Goal: Task Accomplishment & Management: Manage account settings

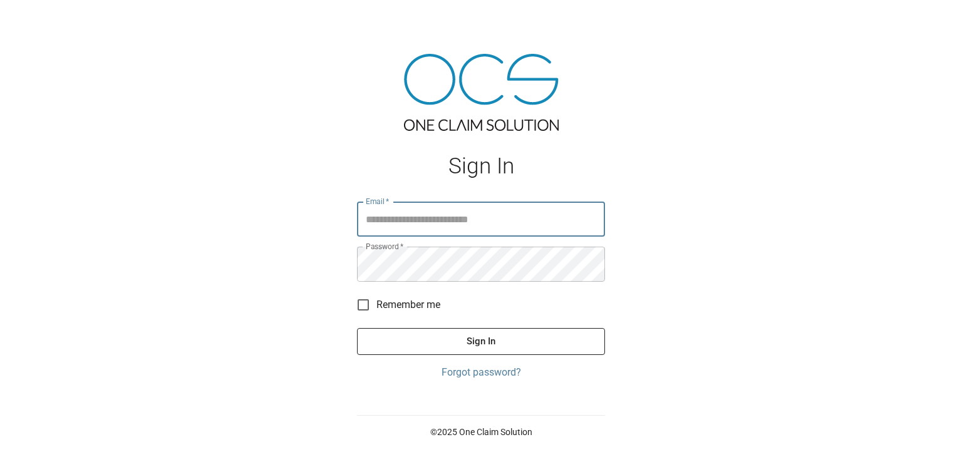
type input "**********"
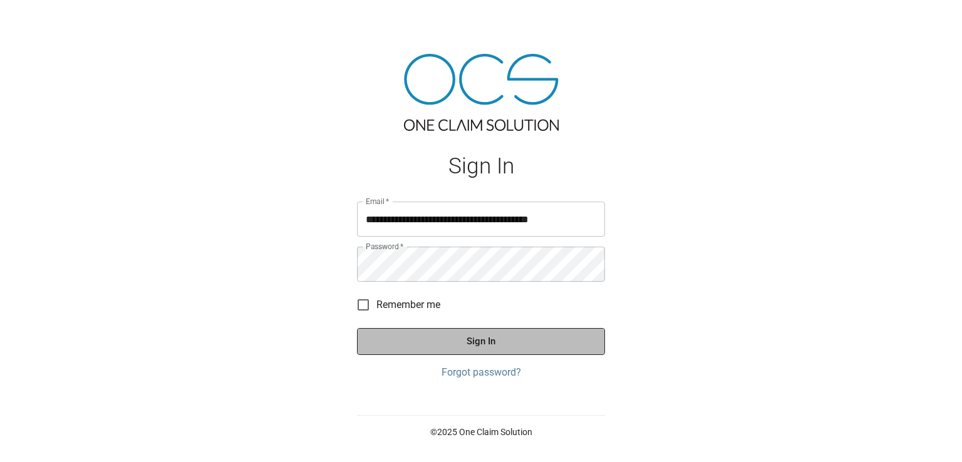
click at [448, 339] on button "Sign In" at bounding box center [481, 341] width 248 height 26
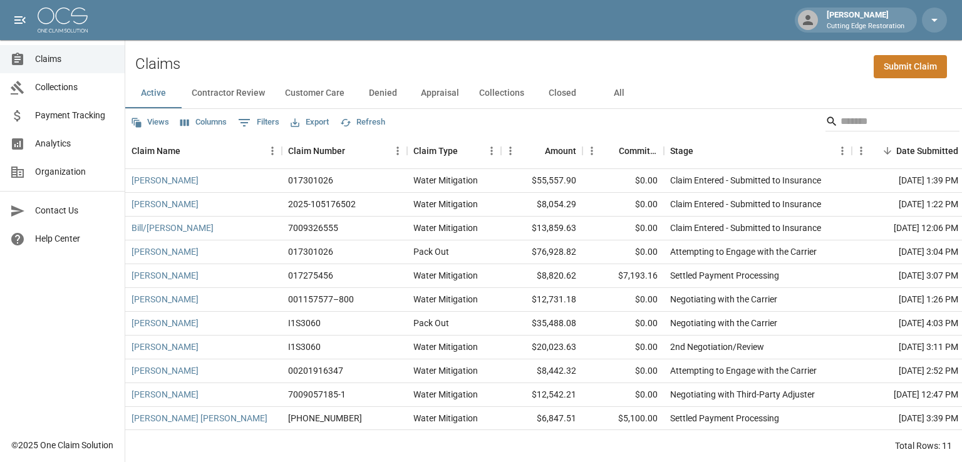
click at [554, 90] on button "Closed" at bounding box center [562, 93] width 56 height 30
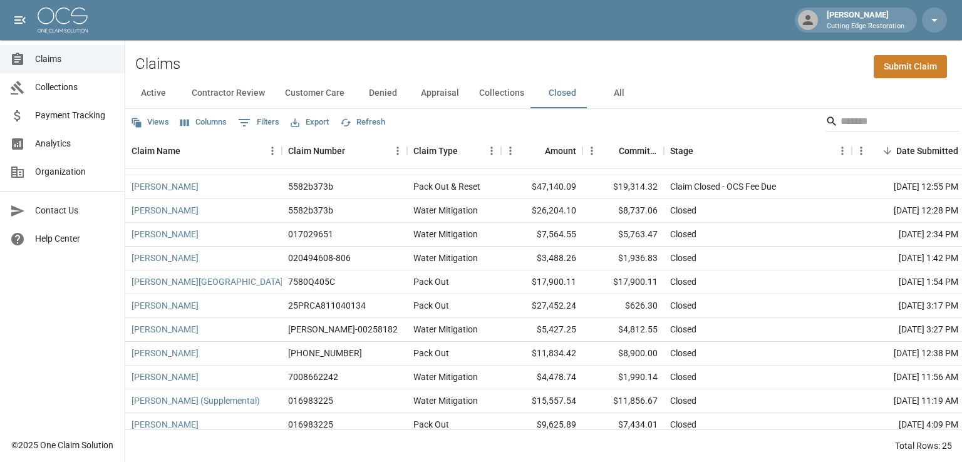
scroll to position [281, 0]
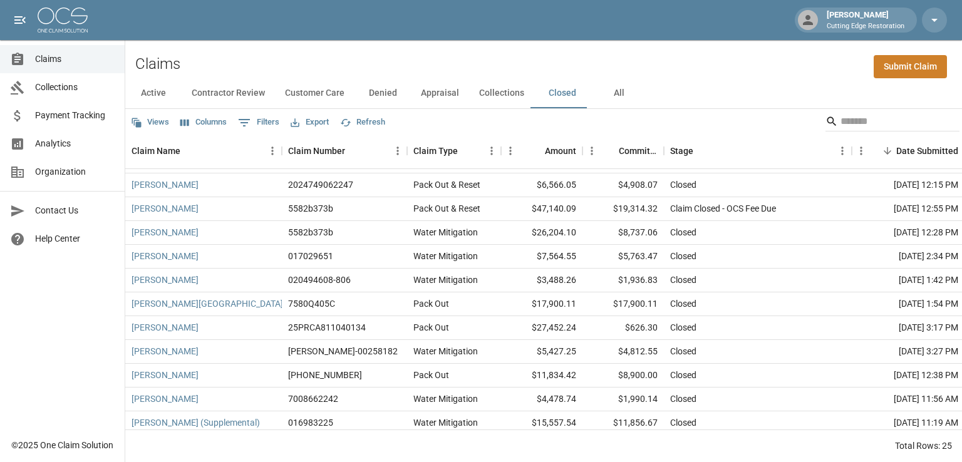
click at [843, 86] on div "Active Contractor Review Customer Care Denied Appraisal Collections Closed All" at bounding box center [543, 93] width 837 height 30
click at [854, 95] on div "Active Contractor Review Customer Care Denied Appraisal Collections Closed All" at bounding box center [543, 93] width 837 height 30
click at [137, 206] on link "[PERSON_NAME]" at bounding box center [165, 208] width 67 height 13
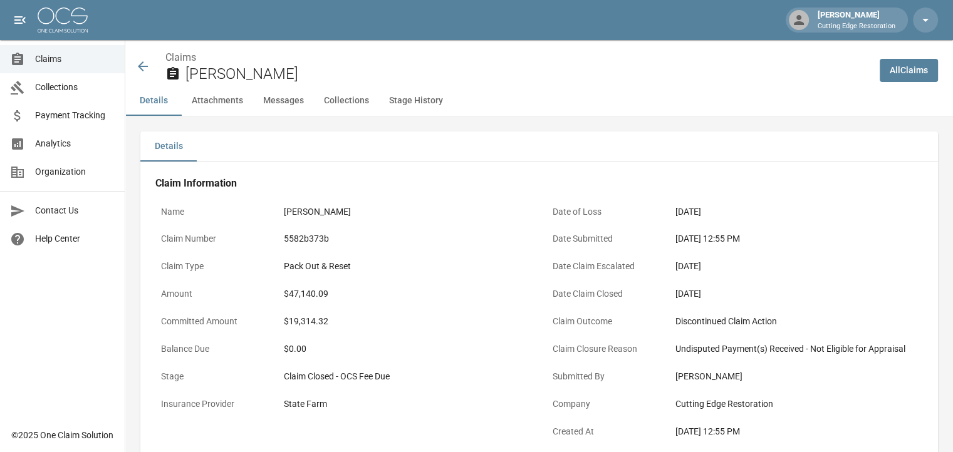
click at [52, 60] on span "Claims" at bounding box center [75, 59] width 80 height 13
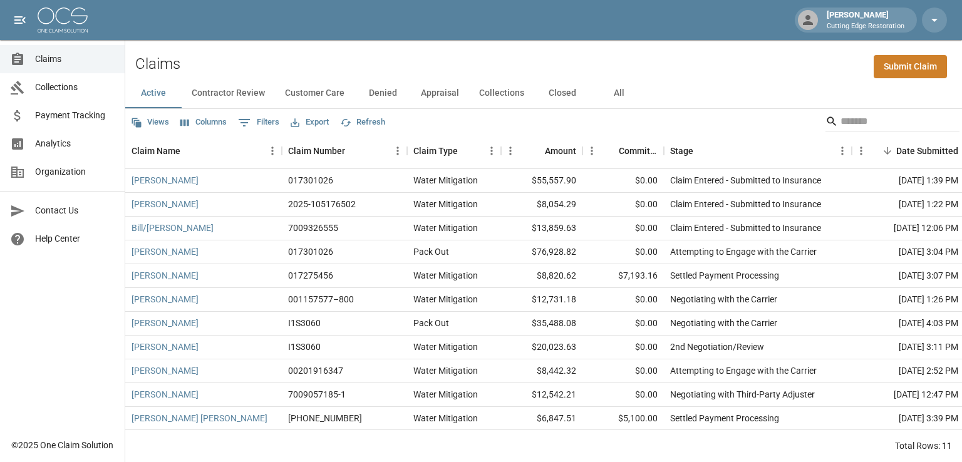
click at [499, 92] on button "Collections" at bounding box center [501, 93] width 65 height 30
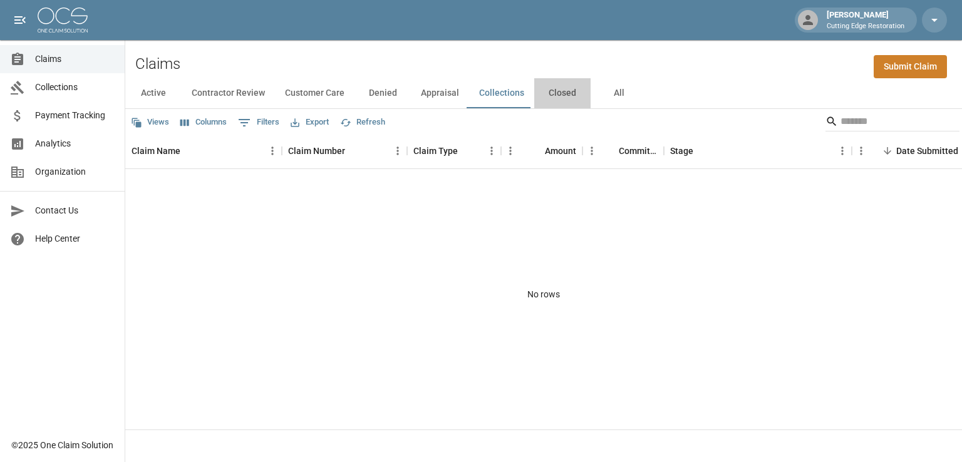
click at [560, 93] on button "Closed" at bounding box center [562, 93] width 56 height 30
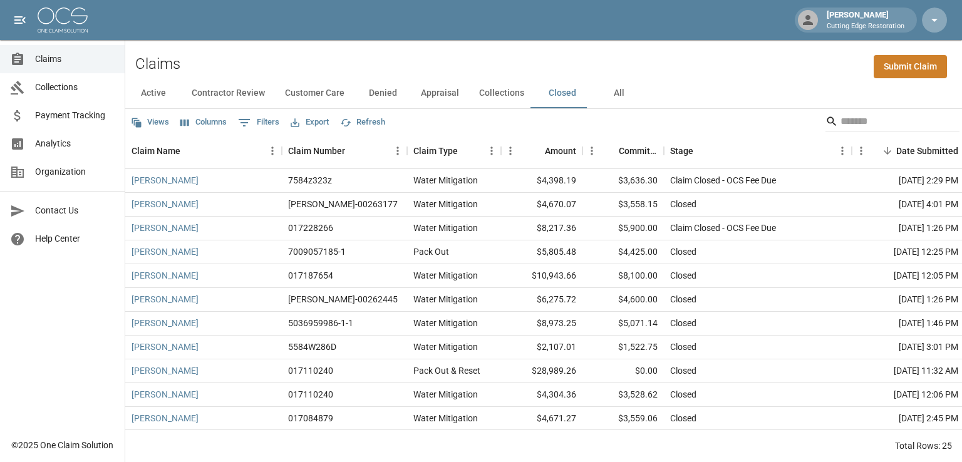
click at [936, 20] on icon "button" at bounding box center [934, 20] width 15 height 15
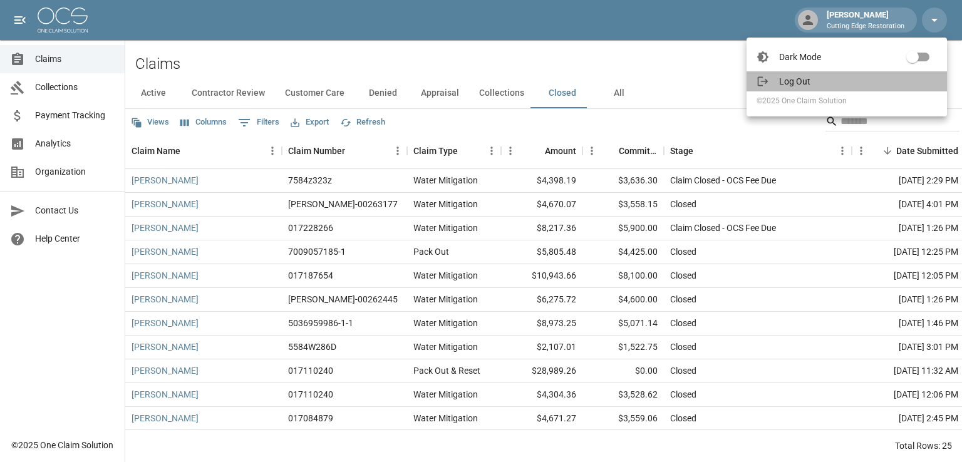
click at [792, 83] on span "Log Out" at bounding box center [858, 81] width 158 height 13
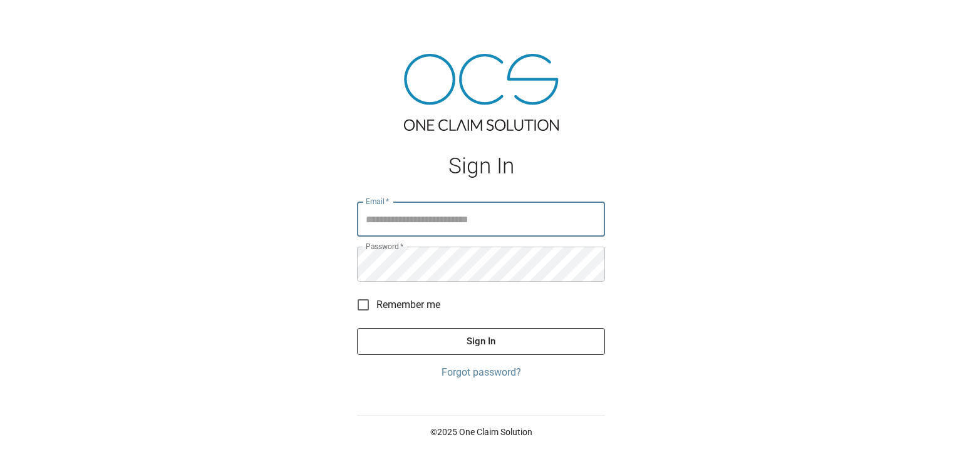
type input "**********"
